Goal: Submit feedback/report problem

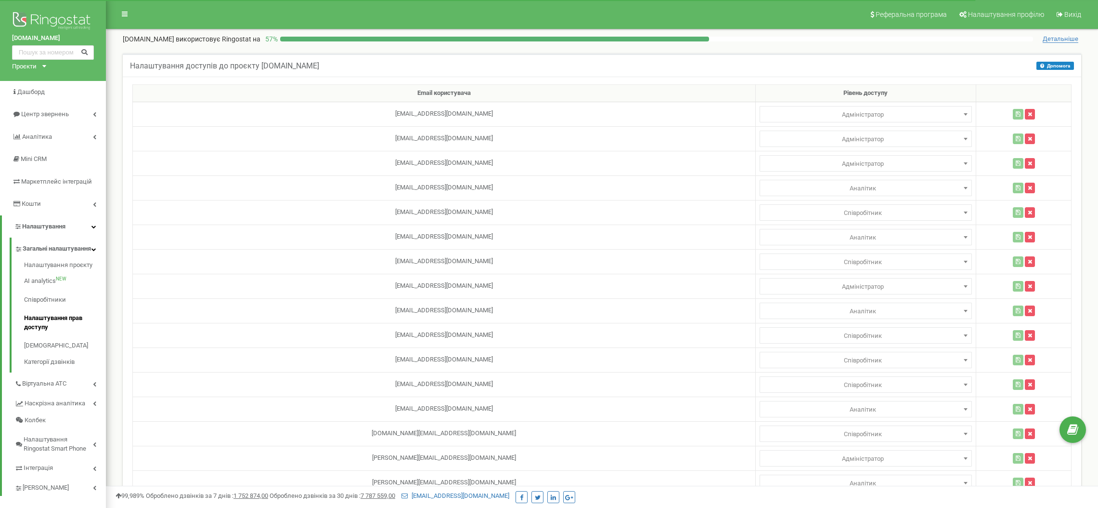
select select
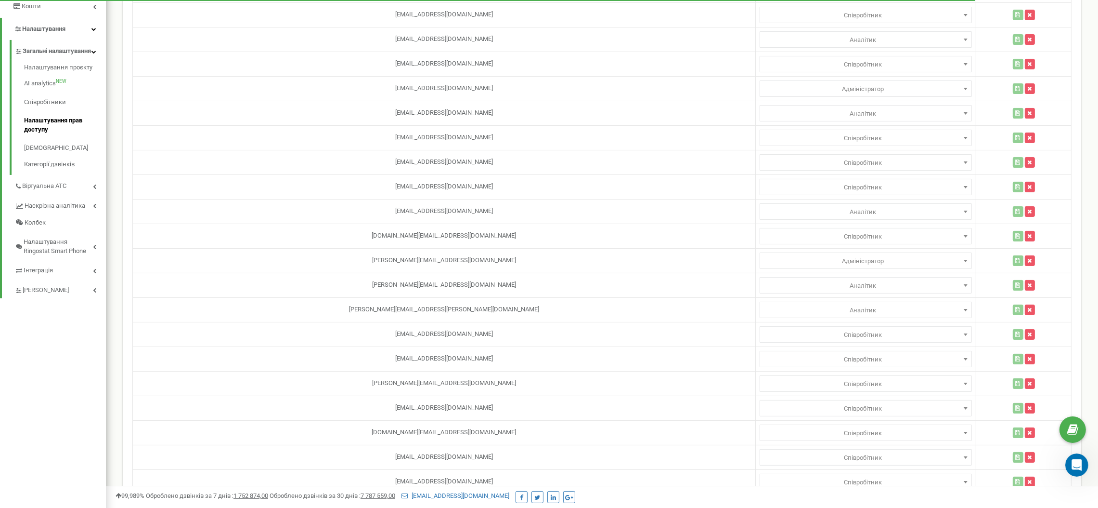
scroll to position [1218, 0]
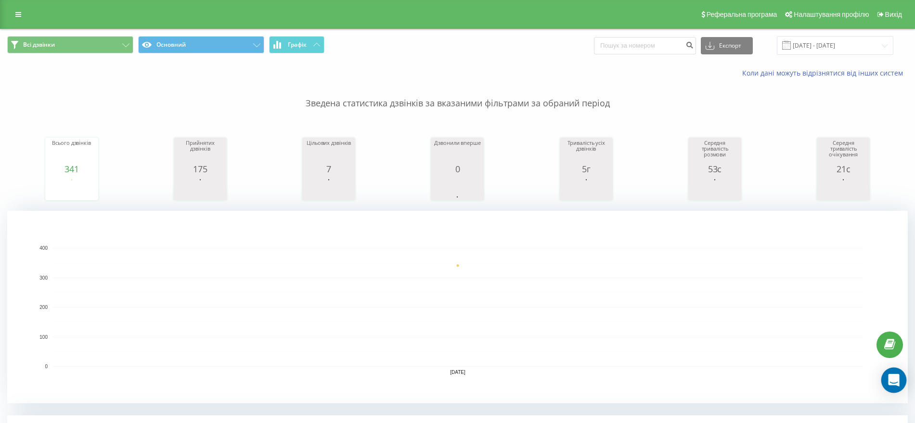
click at [892, 378] on icon "Open Intercom Messenger" at bounding box center [894, 380] width 11 height 13
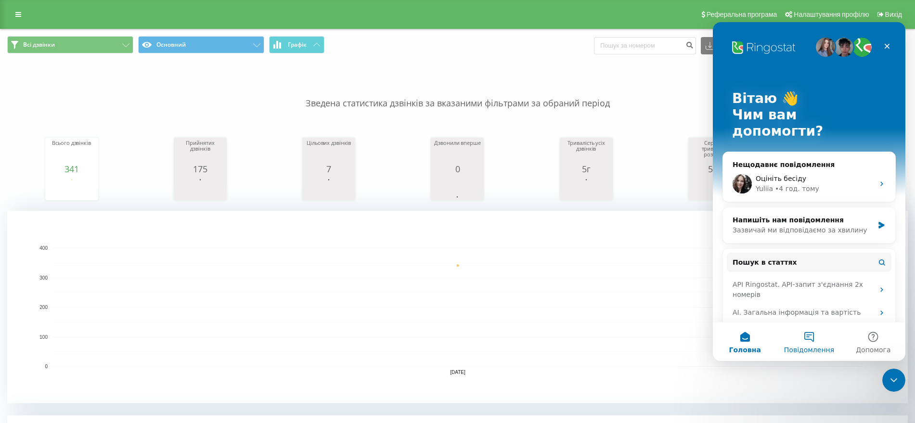
click at [821, 347] on span "Повідомлення" at bounding box center [809, 350] width 50 height 7
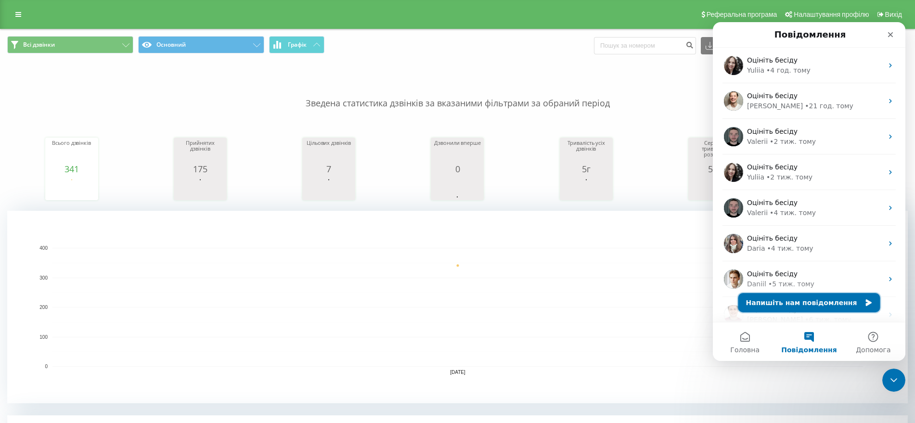
click at [816, 300] on button "Напишіть нам повідомлення" at bounding box center [810, 302] width 142 height 19
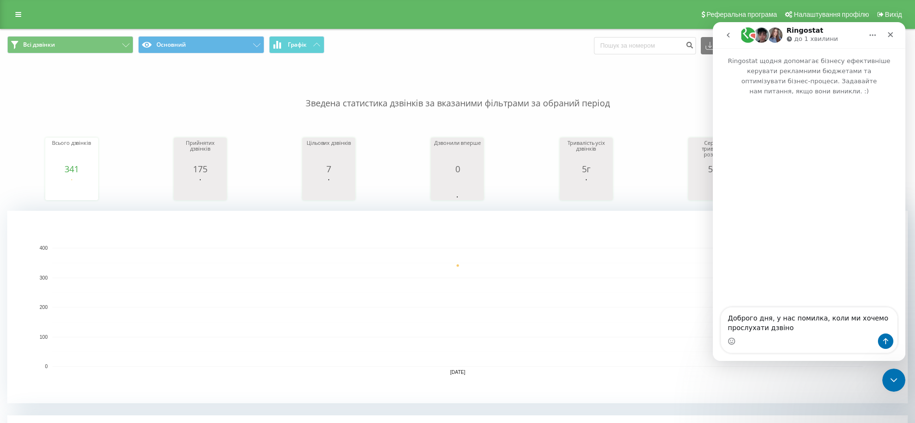
type textarea "Доброго дня, у нас помилка, коли ми хочемо прослухати дзвінок"
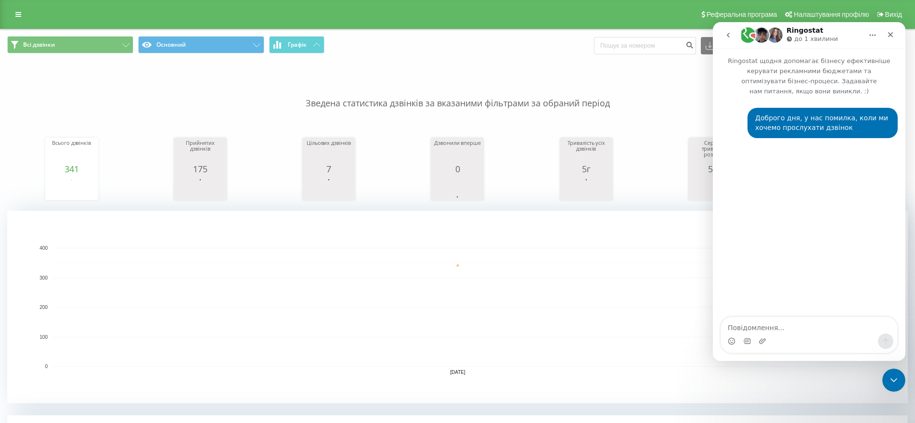
type textarea "[PERSON_NAME]"
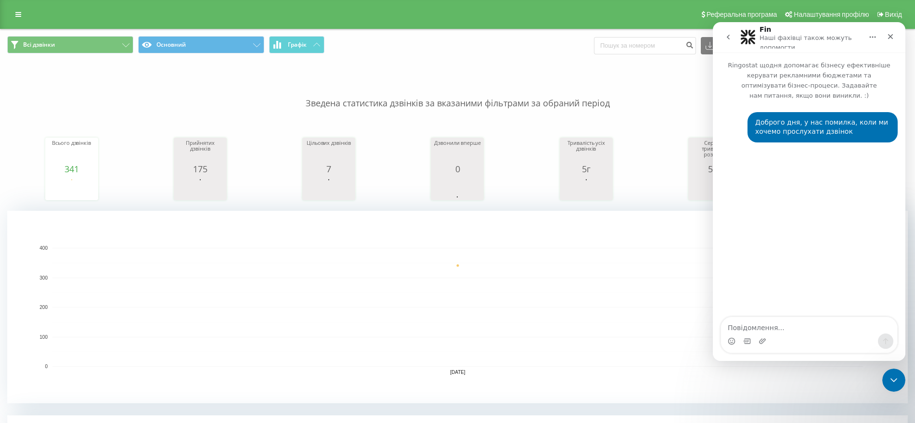
click at [785, 324] on textarea "Повідомлення..." at bounding box center [809, 325] width 176 height 16
click at [756, 349] on div "Месенджер Intercom" at bounding box center [809, 335] width 176 height 36
click at [765, 344] on icon "Завантажити вкладений файл" at bounding box center [763, 342] width 8 height 8
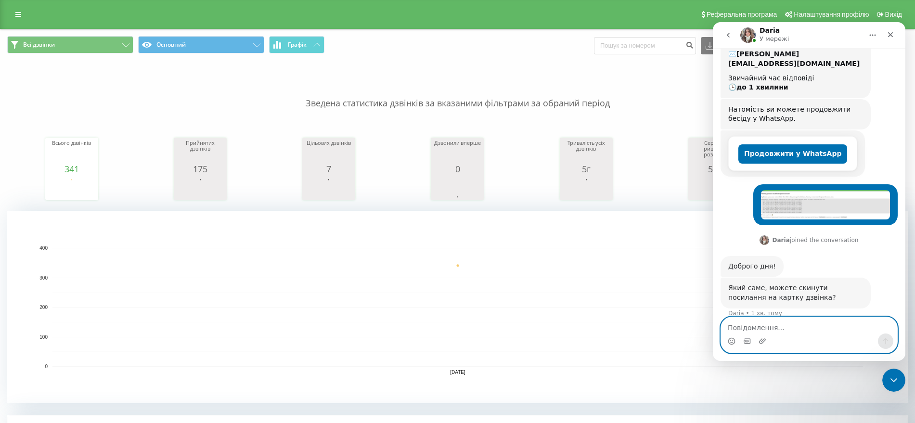
scroll to position [122, 0]
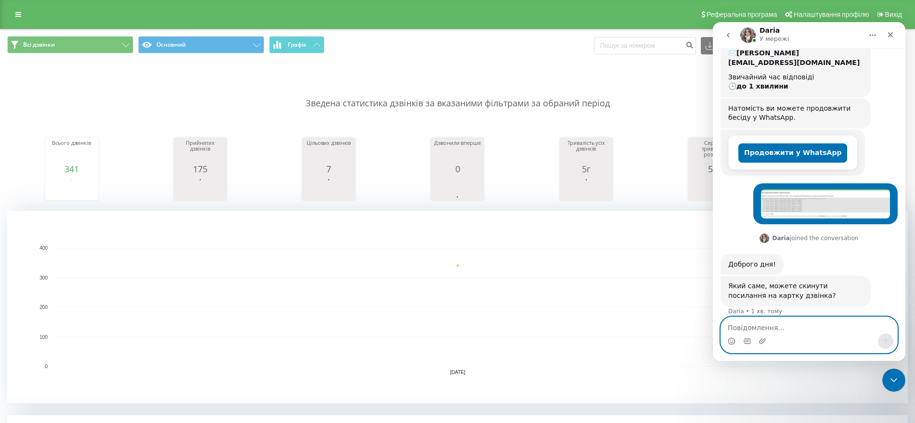
click at [776, 325] on textarea "Повідомлення..." at bounding box center [809, 325] width 176 height 16
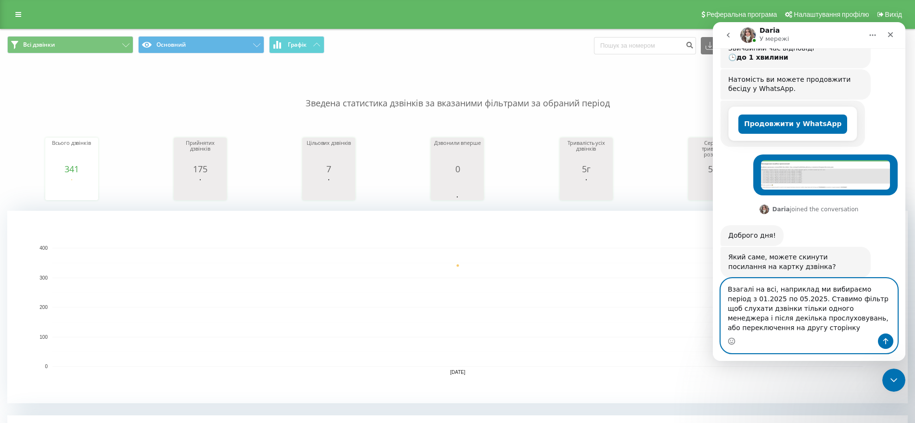
scroll to position [160, 0]
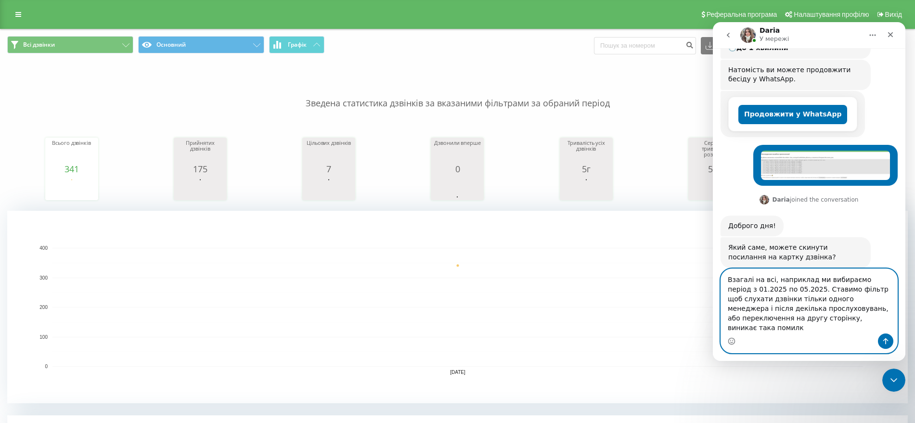
type textarea "Взагалі на всі, наприклад ми вибираємо період з 01.2025 по 05.2025. Ставимо філ…"
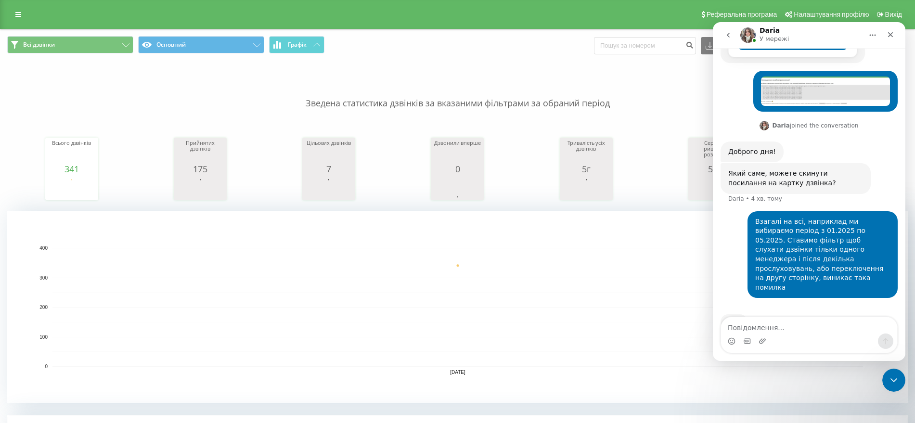
scroll to position [235, 0]
